Goal: Find specific page/section: Locate item on page

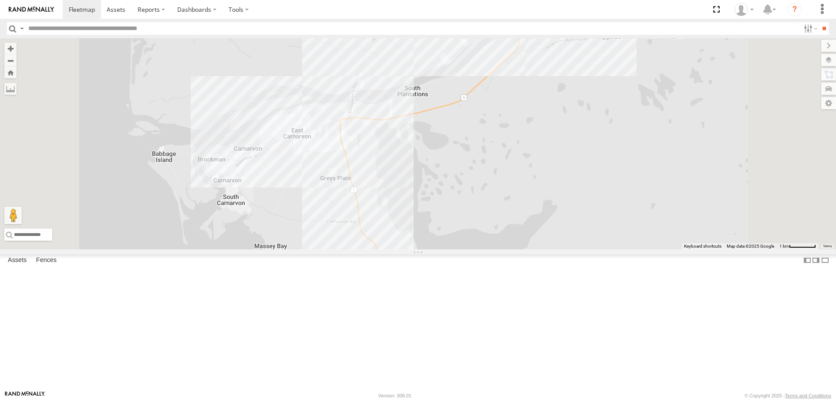
drag, startPoint x: 410, startPoint y: 325, endPoint x: 314, endPoint y: 149, distance: 199.8
click at [301, 122] on div at bounding box center [418, 143] width 836 height 211
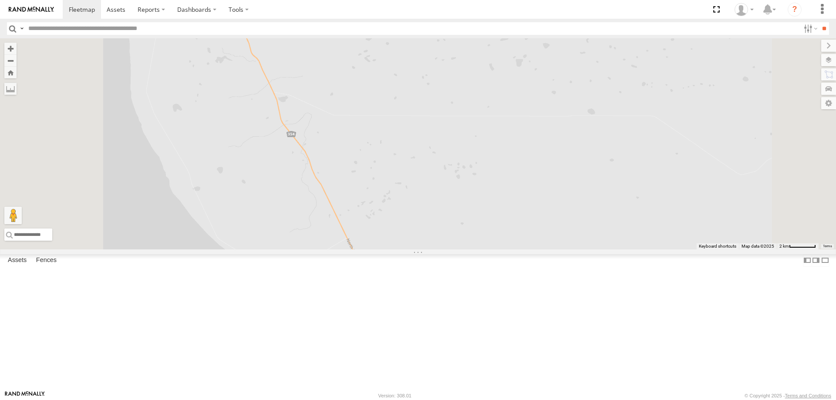
drag, startPoint x: 393, startPoint y: 212, endPoint x: 383, endPoint y: 178, distance: 35.4
click at [383, 178] on div at bounding box center [418, 143] width 836 height 211
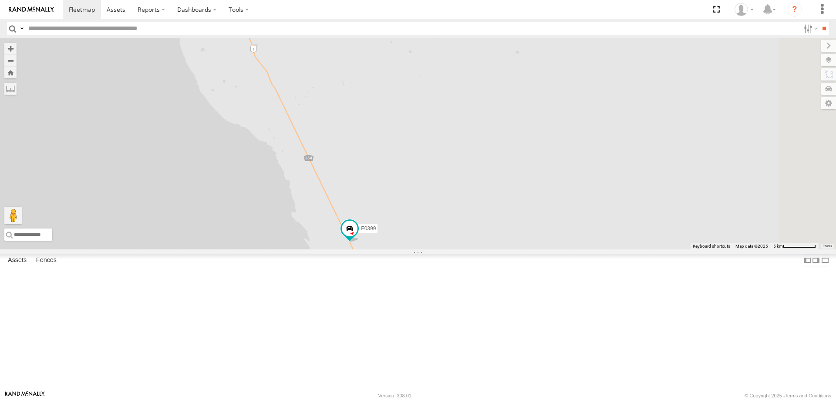
drag, startPoint x: 392, startPoint y: 294, endPoint x: 386, endPoint y: 277, distance: 17.6
click at [386, 250] on div "F0399" at bounding box center [418, 143] width 836 height 211
drag, startPoint x: 416, startPoint y: 314, endPoint x: 372, endPoint y: 220, distance: 103.1
click at [370, 221] on div "F0399" at bounding box center [418, 143] width 836 height 211
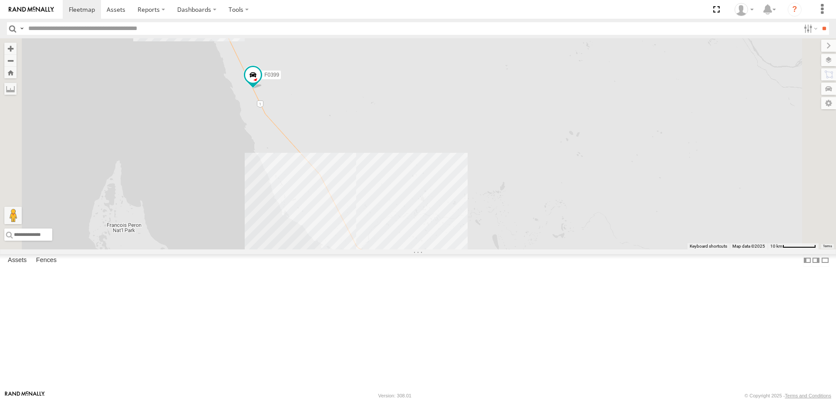
drag, startPoint x: 606, startPoint y: 260, endPoint x: 595, endPoint y: 224, distance: 37.1
click at [597, 231] on div "F0399" at bounding box center [418, 143] width 836 height 211
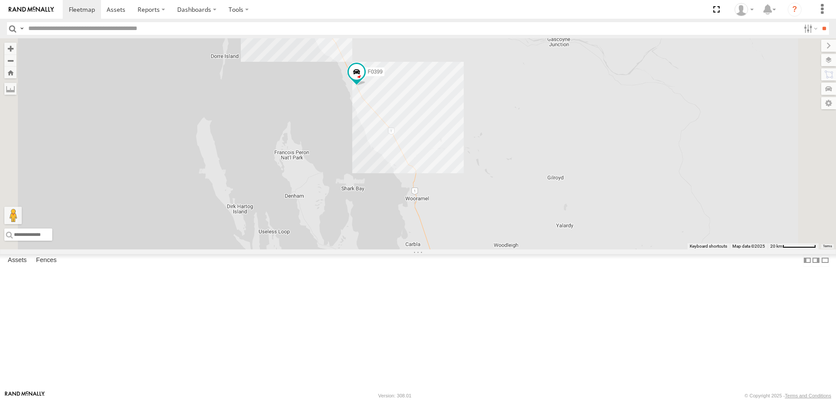
drag, startPoint x: 481, startPoint y: 213, endPoint x: 364, endPoint y: 139, distance: 139.2
click at [366, 144] on div "F0399 F0262" at bounding box center [418, 143] width 836 height 211
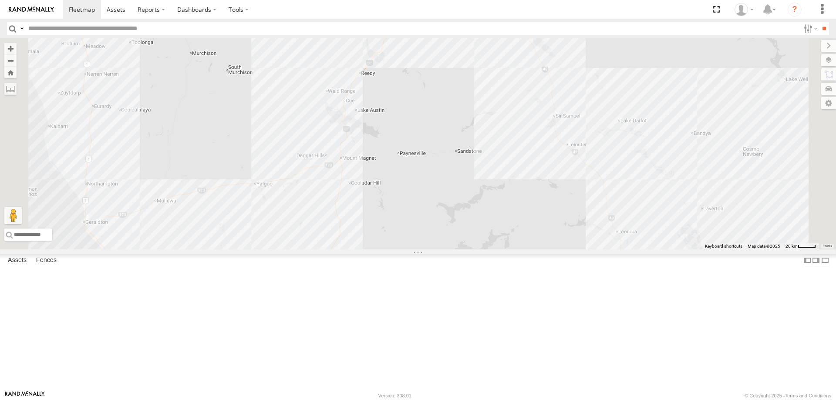
drag, startPoint x: 532, startPoint y: 293, endPoint x: 514, endPoint y: 261, distance: 36.6
click at [514, 250] on div "F0509 F0482 F0400" at bounding box center [418, 143] width 836 height 211
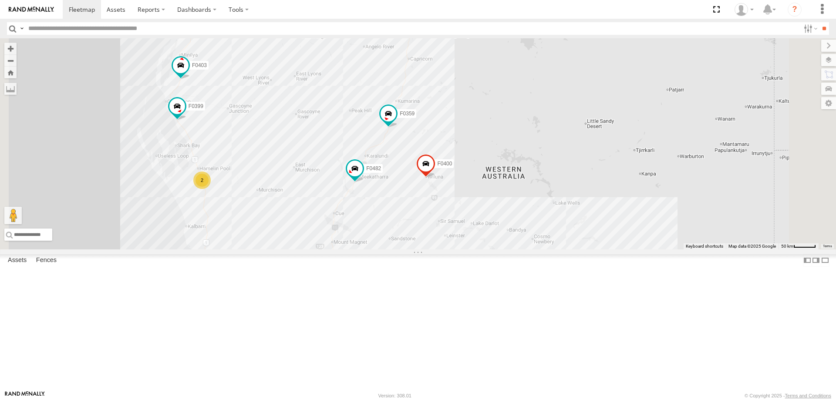
drag, startPoint x: 479, startPoint y: 255, endPoint x: 469, endPoint y: 279, distance: 26.0
click at [469, 250] on div "F0509 F0482 F0400 33 D0545 F0359 D0474 2 PM732 F0403 F0399" at bounding box center [418, 143] width 836 height 211
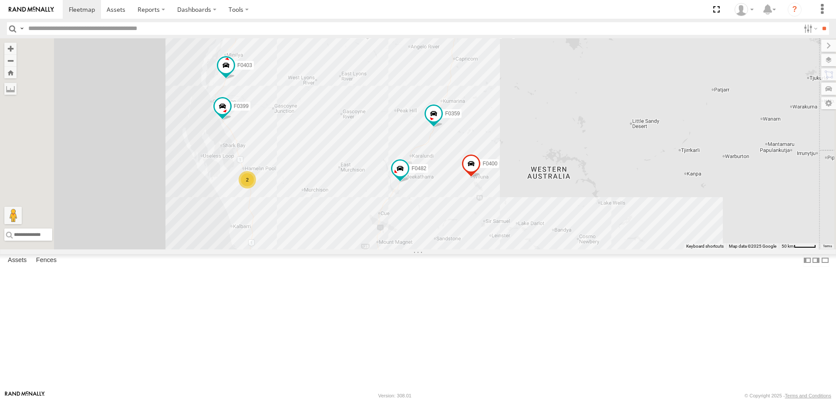
drag, startPoint x: 517, startPoint y: 291, endPoint x: 564, endPoint y: 290, distance: 46.6
click at [564, 250] on div "F0509 F0482 F0400 33 D0545 F0359 D0474 2 PM732 F0403 F0399 F0347 F0398 FT724 F0…" at bounding box center [418, 143] width 836 height 211
drag, startPoint x: 420, startPoint y: 169, endPoint x: 420, endPoint y: 157, distance: 12.6
click at [420, 157] on div "F0509 F0482 F0400 33 D0545 F0359 D0474 2 PM732 F0403 F0399 F0347 F0398 FT724 F0…" at bounding box center [418, 143] width 836 height 211
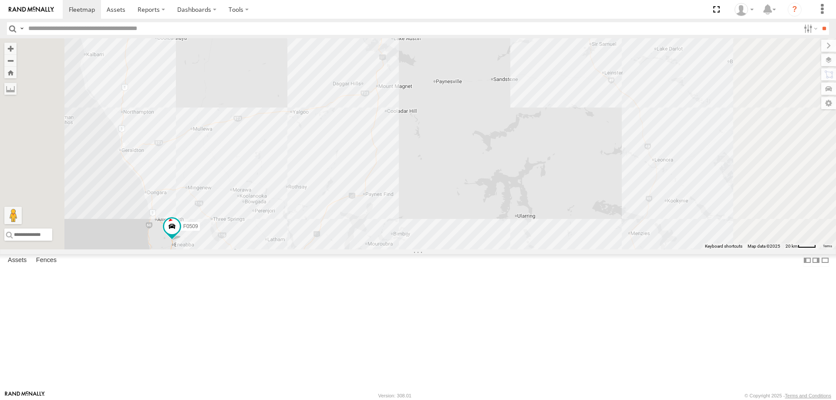
drag, startPoint x: 547, startPoint y: 297, endPoint x: 541, endPoint y: 235, distance: 62.6
click at [541, 235] on div "F0509 F0482 F0400 D0545 F0359 D0474 PM732 F0403 F0399 F0347 F0398 FT724 F0492 F…" at bounding box center [418, 143] width 836 height 211
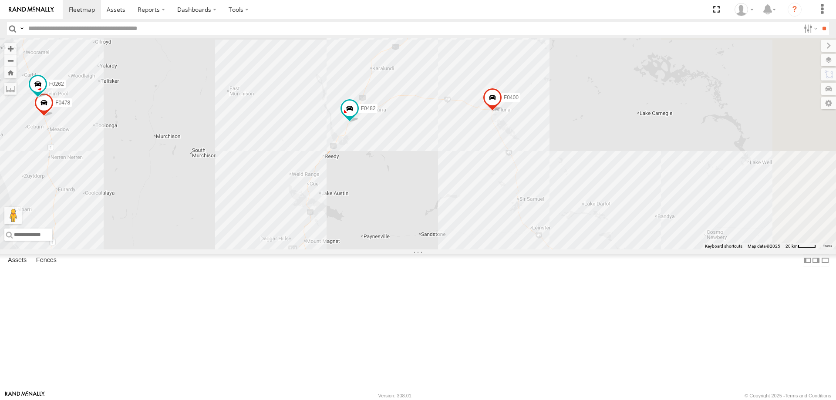
drag, startPoint x: 573, startPoint y: 194, endPoint x: 527, endPoint y: 287, distance: 103.5
click at [493, 250] on div "F0509 F0482 F0400 D0545 F0359 D0474 PM732 F0403 F0399 F0347 F0398 FT724 F0492 F…" at bounding box center [418, 143] width 836 height 211
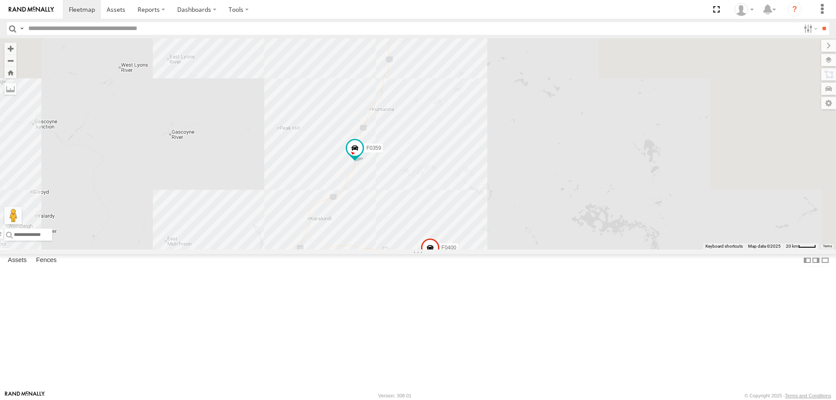
drag, startPoint x: 611, startPoint y: 171, endPoint x: 555, endPoint y: 318, distance: 157.0
click at [555, 250] on div "F0509 F0482 F0400 D0545 F0359 D0474 PM732 F0403 F0399 F0347 F0398 FT724 F0492 F…" at bounding box center [418, 143] width 836 height 211
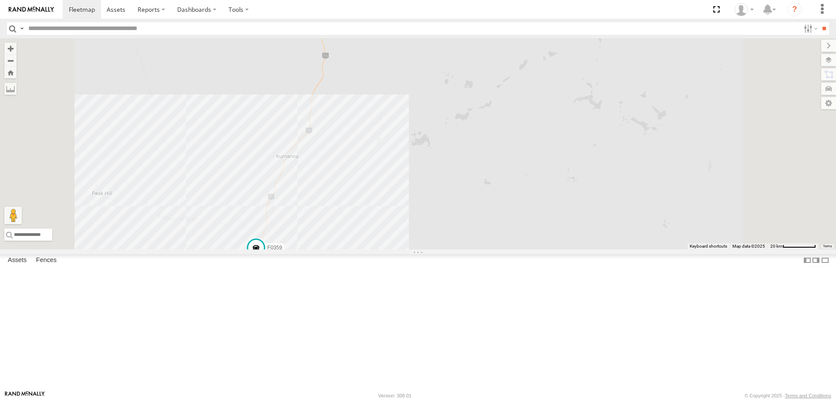
drag, startPoint x: 553, startPoint y: 174, endPoint x: 545, endPoint y: 338, distance: 164.0
click at [546, 250] on div "F0509 F0482 F0400 D0545 F0359 D0474 PM732 F0403 F0399 F0347 F0398 FT724 F0492 F…" at bounding box center [418, 143] width 836 height 211
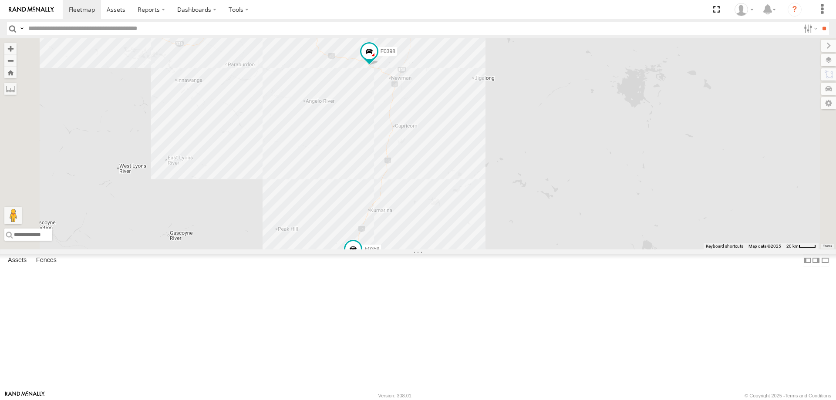
drag, startPoint x: 522, startPoint y: 357, endPoint x: 532, endPoint y: 242, distance: 115.4
click at [532, 242] on div "F0509 F0482 F0400 D0545 F0359 D0474 PM732 F0403 F0399 F0347 F0398 FT724 F0492 F…" at bounding box center [418, 143] width 836 height 211
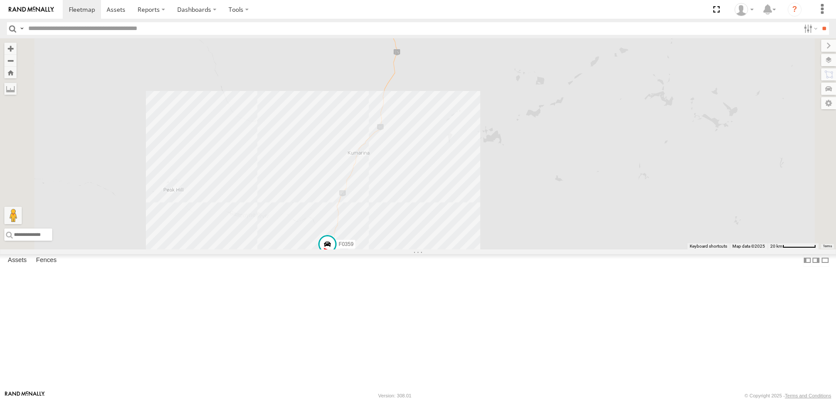
drag, startPoint x: 531, startPoint y: 296, endPoint x: 535, endPoint y: 263, distance: 33.3
click at [535, 250] on div "F0509 F0482 F0400 D0545 F0359 D0474 PM732 F0403 F0399 F0347 F0398 FT724 F0492 F…" at bounding box center [418, 143] width 836 height 211
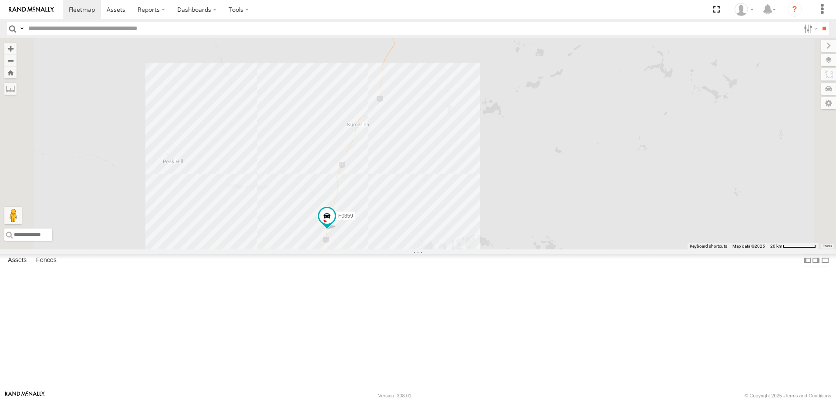
drag, startPoint x: 536, startPoint y: 288, endPoint x: 539, endPoint y: 239, distance: 48.5
click at [539, 239] on div "F0509 F0482 F0400 D0545 F0359 D0474 PM732 F0403 F0399 F0347 F0398 FT724 F0492 F…" at bounding box center [418, 143] width 836 height 211
drag, startPoint x: 540, startPoint y: 154, endPoint x: 540, endPoint y: 192, distance: 37.5
click at [540, 192] on div "F0509 F0482 F0400 D0545 F0359 D0474 PM732 F0403 F0399 F0347 F0398 FT724 F0492 F…" at bounding box center [418, 143] width 836 height 211
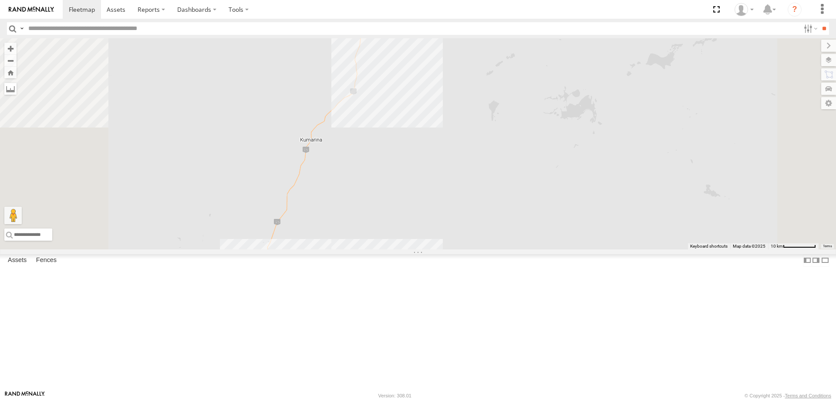
click at [17, 87] on label at bounding box center [10, 89] width 12 height 12
click at [437, 187] on div "F0509 F0482 F0400 D0545 F0359 D0474 PM732 F0403 F0399 F0347 F0398 FT724 F0492 F…" at bounding box center [418, 143] width 836 height 211
click at [418, 211] on div "F0509 F0482 F0400 D0545 F0359 D0474 PM732 F0403 F0399 F0347 F0398 FT724 F0492 F…" at bounding box center [418, 143] width 836 height 211
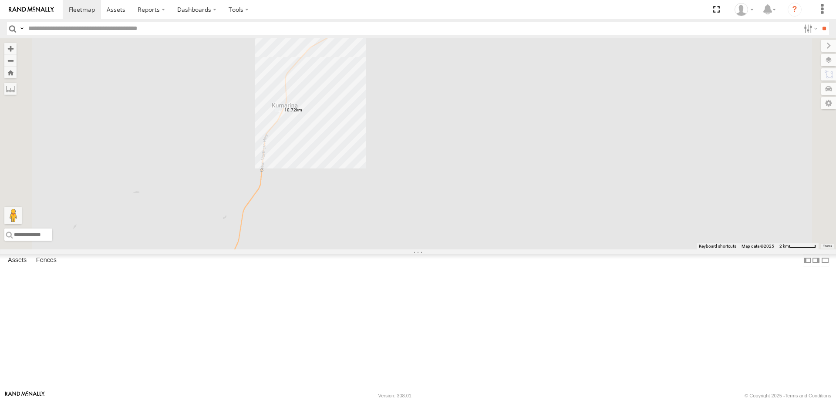
click at [0, 0] on label at bounding box center [0, 0] width 0 height 0
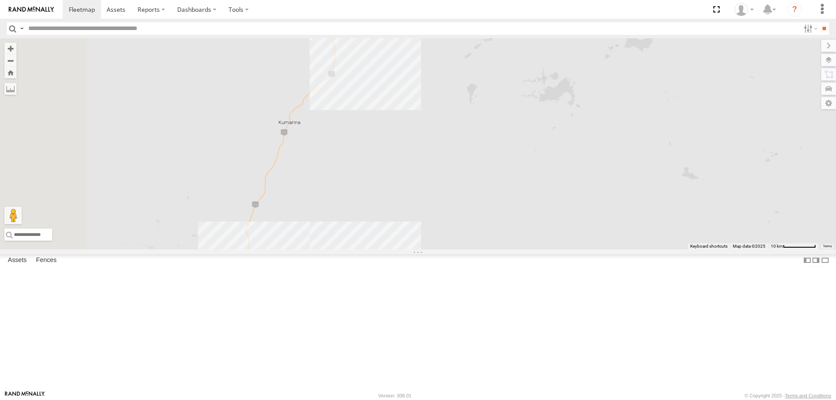
drag, startPoint x: 409, startPoint y: 219, endPoint x: 490, endPoint y: 263, distance: 92.0
click at [490, 250] on div at bounding box center [418, 143] width 836 height 211
drag, startPoint x: 440, startPoint y: 217, endPoint x: 445, endPoint y: 231, distance: 15.9
click at [445, 234] on div at bounding box center [418, 143] width 836 height 211
